Goal: Task Accomplishment & Management: Use online tool/utility

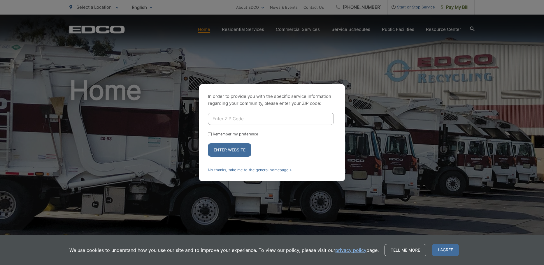
click at [223, 116] on input "Enter ZIP Code" at bounding box center [271, 119] width 126 height 12
type input "92154"
click at [233, 151] on button "Enter Website" at bounding box center [229, 149] width 43 height 13
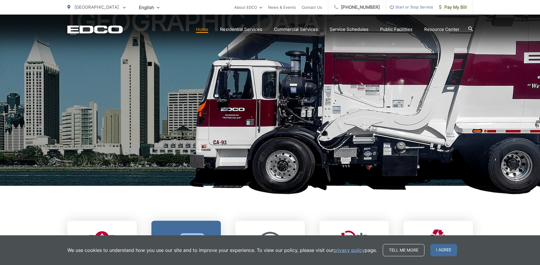
scroll to position [175, 0]
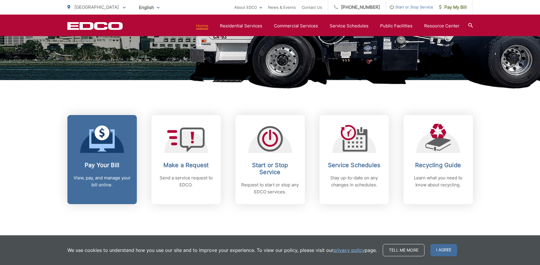
click at [102, 166] on h2 "Pay Your Bill" at bounding box center [102, 165] width 58 height 7
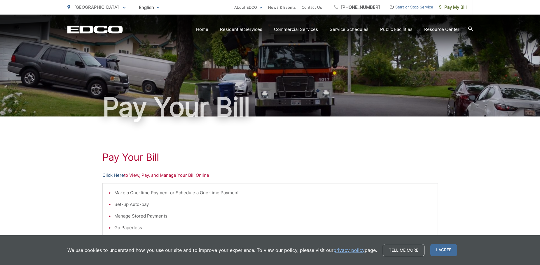
click at [110, 175] on link "Click Here" at bounding box center [113, 175] width 22 height 7
